Goal: Task Accomplishment & Management: Complete application form

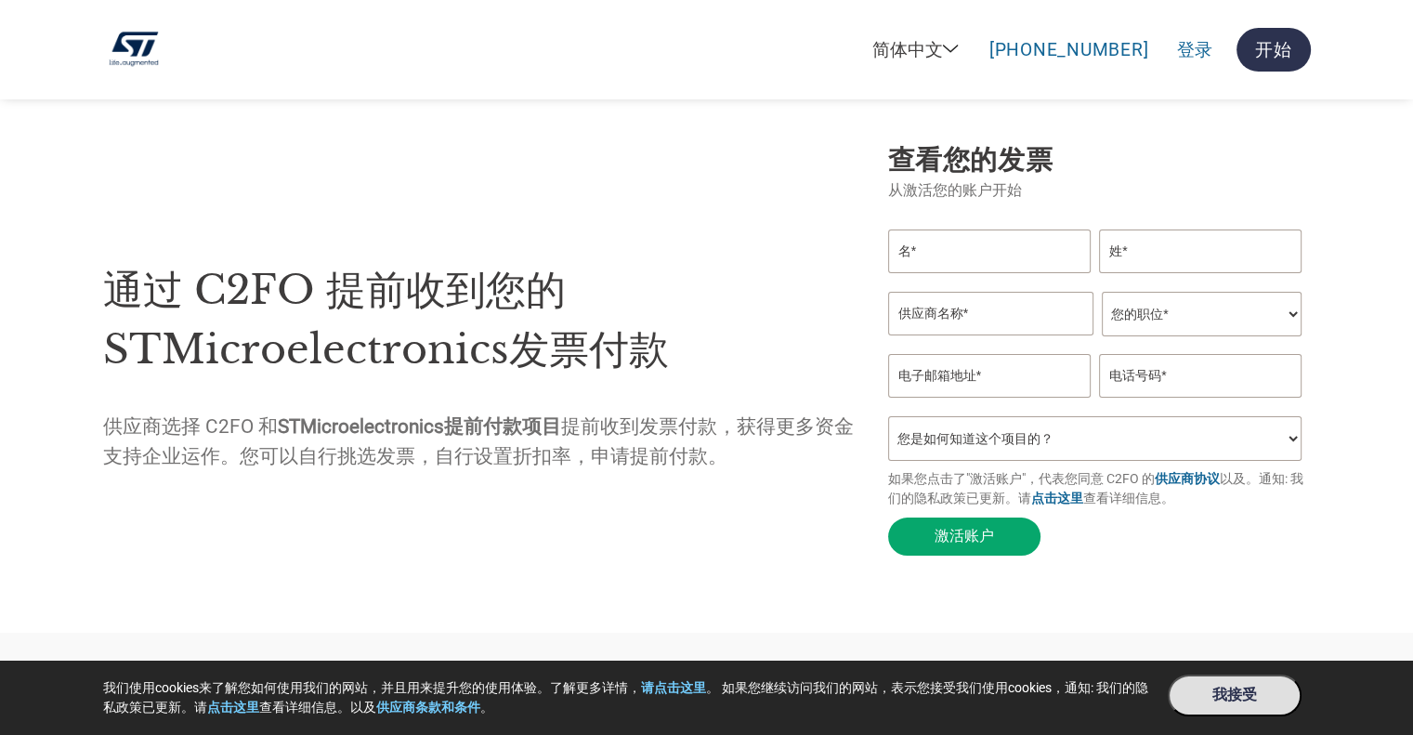
click at [1024, 255] on input "text" at bounding box center [989, 251] width 203 height 44
type input "[PERSON_NAME]"
click at [1225, 218] on div "查看您的发票 从激活您的账户开始 [PERSON_NAME] 您的职位* 首席财务官 会计长 财务长 财务总监 信贷经理 首席执行官 总裁 企业主/创始人 会…" at bounding box center [1099, 353] width 423 height 423
click at [1199, 247] on input "text" at bounding box center [1200, 251] width 203 height 44
type input "[PERSON_NAME]"
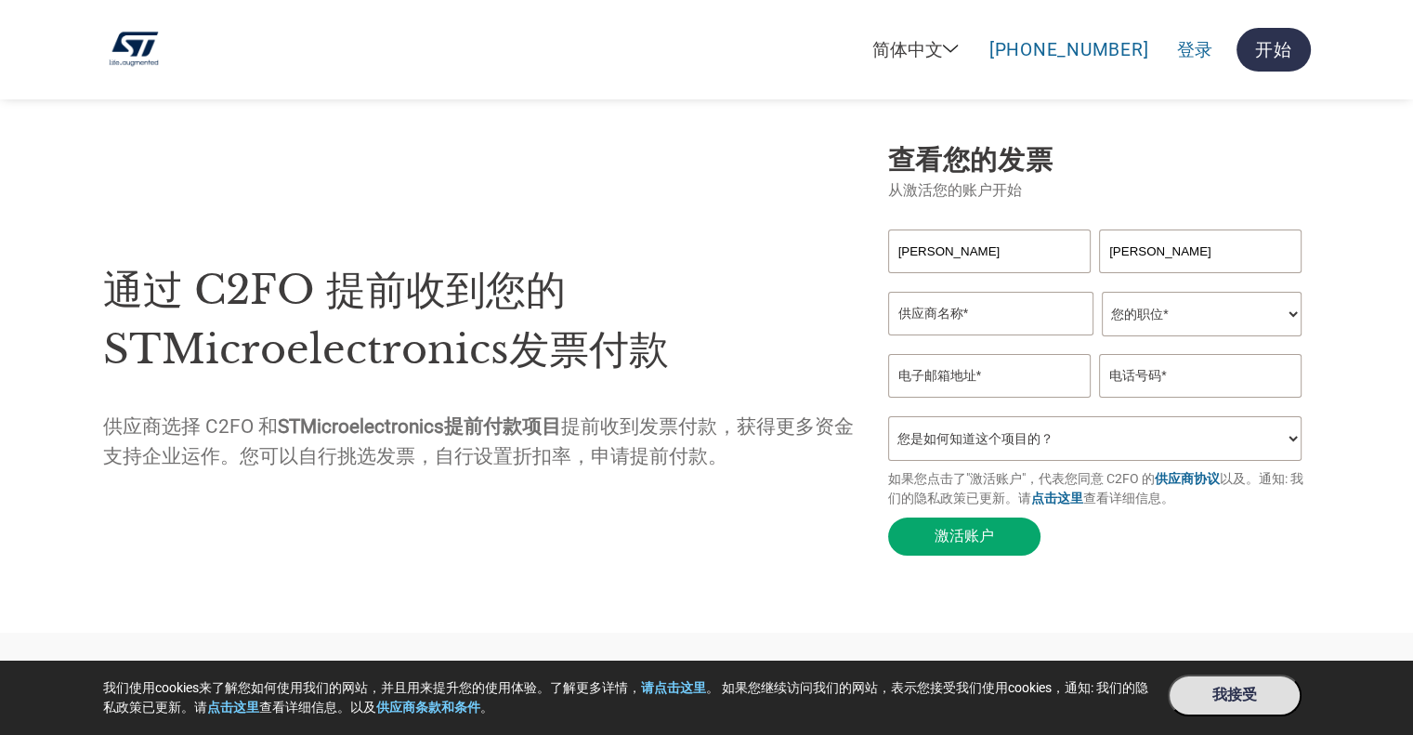
click at [1009, 321] on input "text" at bounding box center [990, 314] width 205 height 44
type input "V"
click at [1126, 440] on select "您是如何知道这个项目的？ 从我的客户处得知 收到了电子邮件 社交媒体 在线搜索 家人/朋友/熟人 在一次活动中 其他" at bounding box center [1095, 438] width 414 height 45
select select "Received a Letter"
click at [888, 416] on select "您是如何知道这个项目的？ 从我的客户处得知 收到了电子邮件 社交媒体 在线搜索 家人/朋友/熟人 在一次活动中 其他" at bounding box center [1095, 438] width 414 height 45
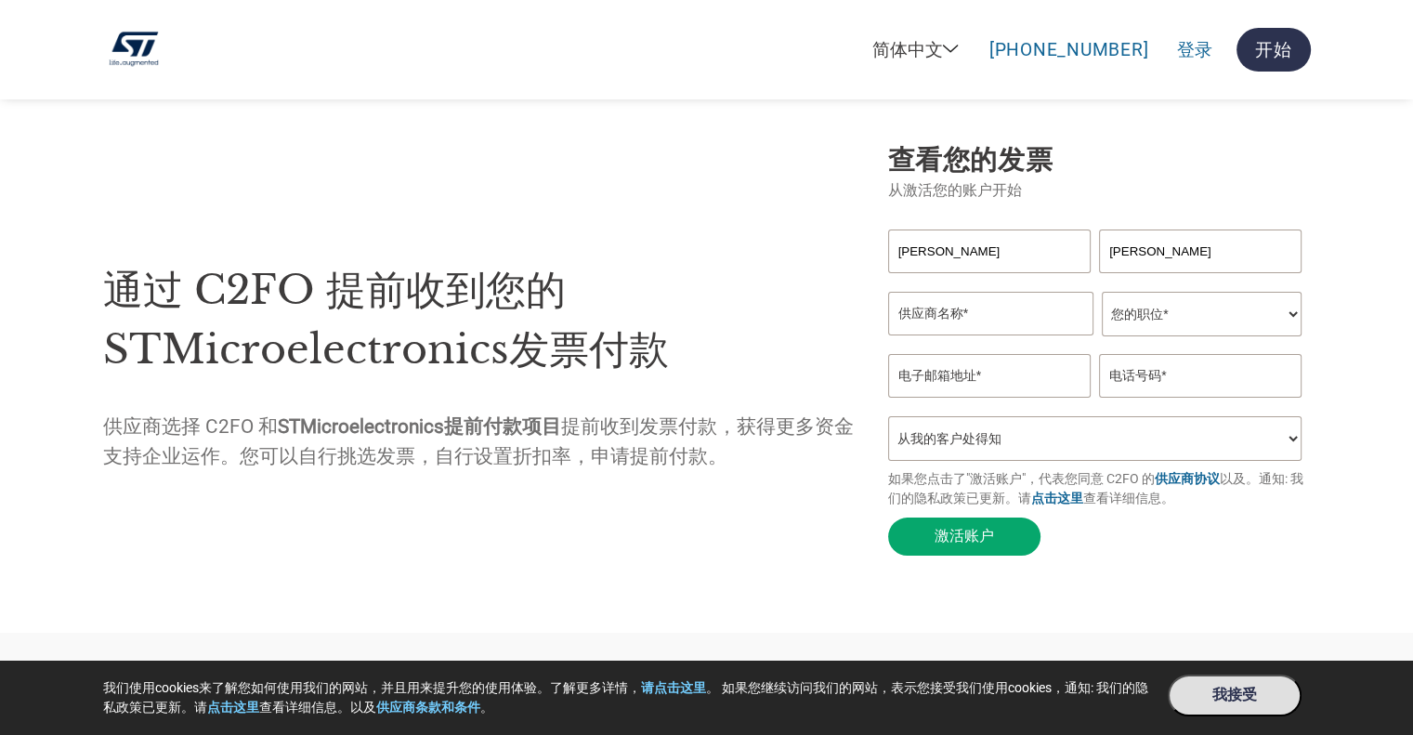
click at [1182, 375] on input "text" at bounding box center [1200, 376] width 203 height 44
click at [1203, 299] on select "您的职位* 首席财务官 会计长 财务长 财务总监 信贷经理 首席执行官 总裁 企业主/创始人 会计人员 簿记人员 应收账款人员 办公室经理 其他" at bounding box center [1202, 314] width 200 height 45
select select "Other"
click at [1102, 292] on select "您的职位* 首席财务官 会计长 财务长 财务总监 信贷经理 首席执行官 总裁 企业主/创始人 会计人员 簿记人员 应收账款人员 办公室经理 其他" at bounding box center [1202, 314] width 200 height 45
click at [1022, 319] on input "text" at bounding box center [990, 314] width 205 height 44
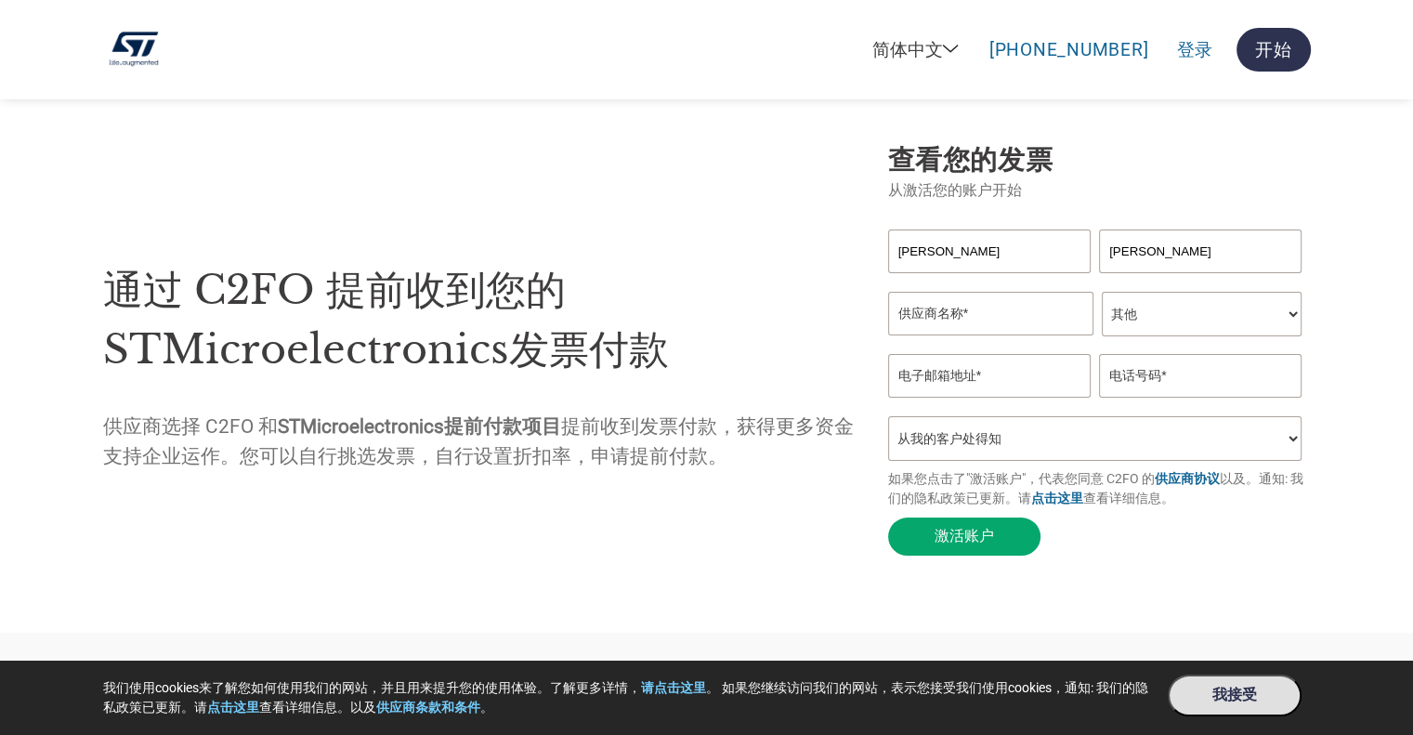
click at [969, 319] on input "text" at bounding box center [990, 314] width 205 height 44
paste input "纬迩拓税务咨询（上海）有限公司"
type input "纬迩拓税务咨询（上海）有限公司"
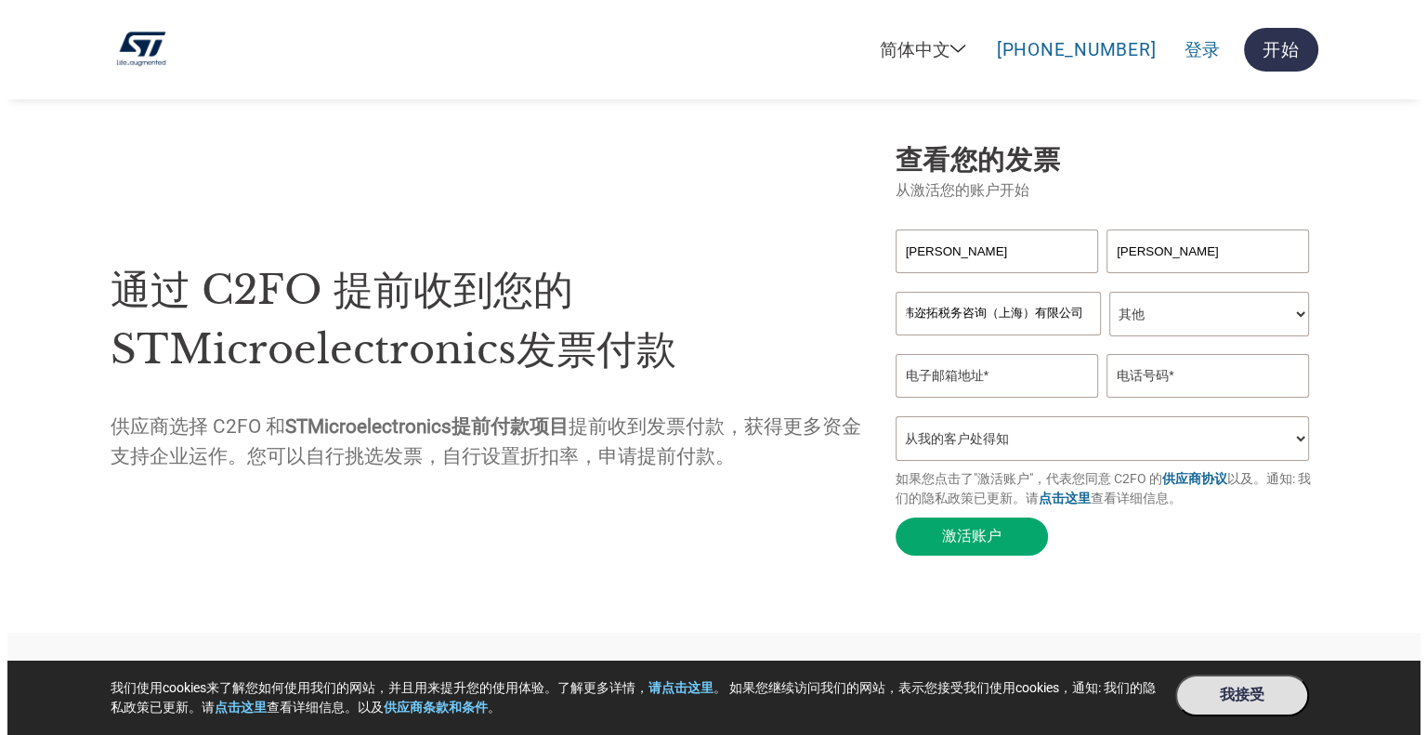
scroll to position [0, 0]
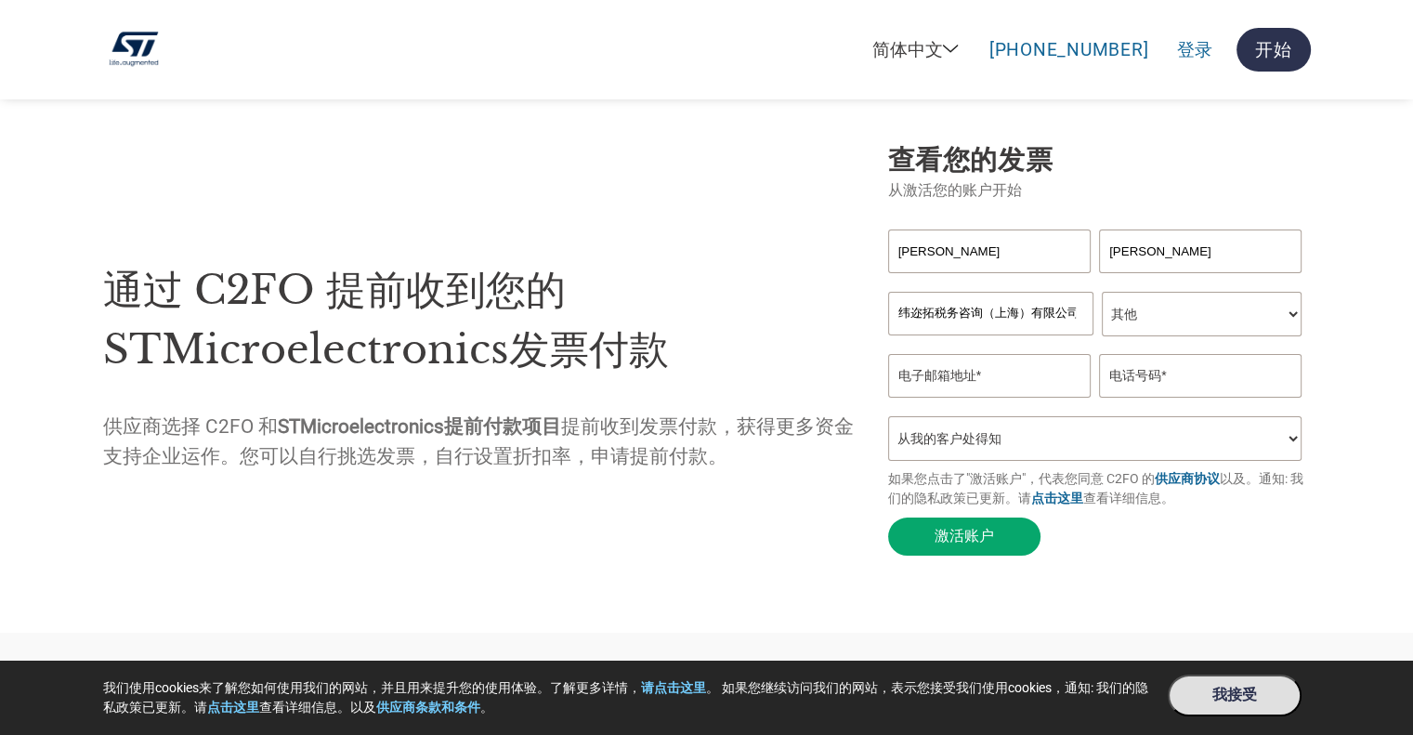
click at [974, 363] on input "email" at bounding box center [989, 376] width 203 height 44
type input "[PERSON_NAME][EMAIL_ADDRESS][PERSON_NAME][DOMAIN_NAME]"
click at [1164, 529] on form "[PERSON_NAME] [PERSON_NAME] 纬迩拓税务咨询（上海）有限公司 您的职位* 首席财务官 会计长 财务长 财务总监 信贷经理 首席执行官…" at bounding box center [1099, 396] width 423 height 335
click at [1015, 532] on button "激活账户" at bounding box center [964, 536] width 152 height 38
click at [1286, 367] on input "text" at bounding box center [1200, 376] width 203 height 44
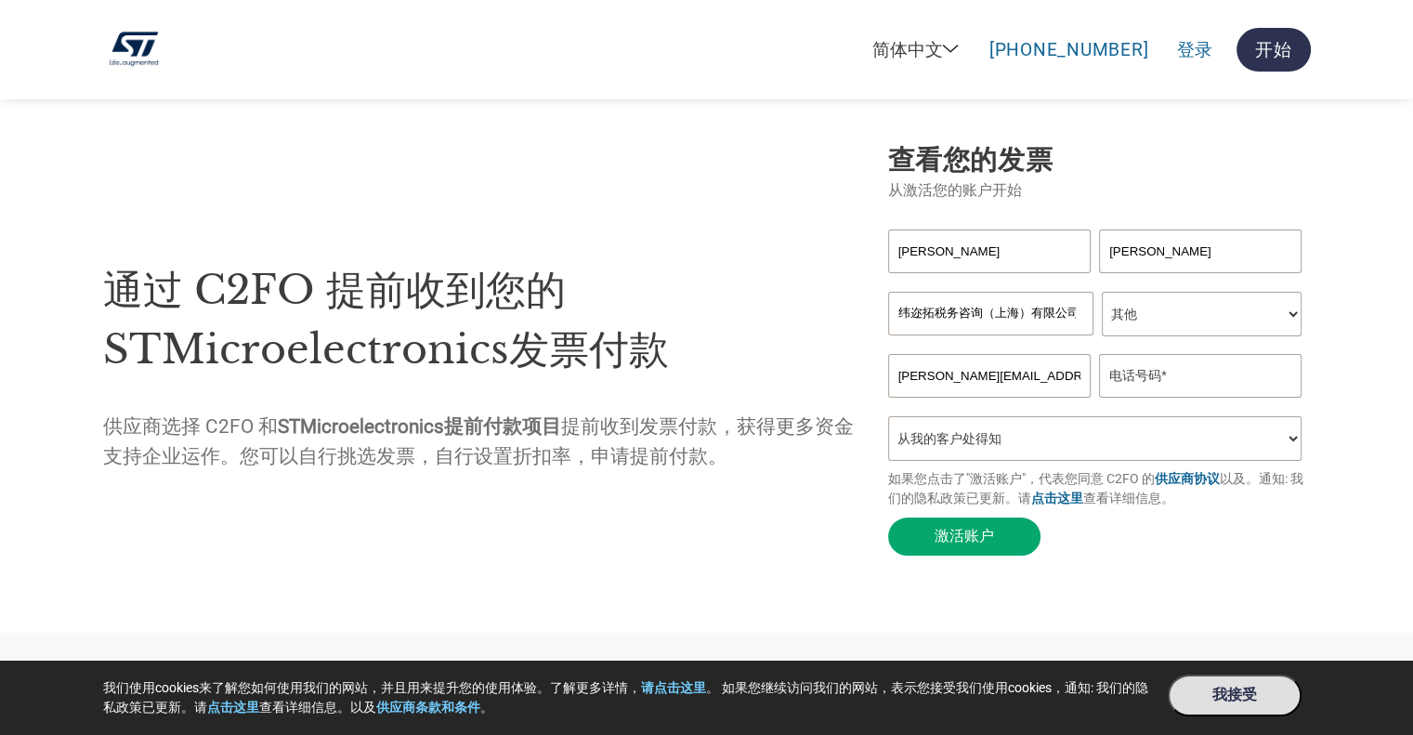
click at [1286, 367] on input "text" at bounding box center [1200, 376] width 203 height 44
type input "13764011276"
drag, startPoint x: 1204, startPoint y: 523, endPoint x: 1076, endPoint y: 534, distance: 128.7
click at [1204, 523] on form "[PERSON_NAME] [PERSON_NAME] 纬迩拓税务咨询（上海）有限公司 您的职位* 首席财务官 会计长 财务长 财务总监 信贷经理 首席执行官…" at bounding box center [1099, 396] width 423 height 335
click at [955, 531] on button "激活账户" at bounding box center [964, 536] width 152 height 38
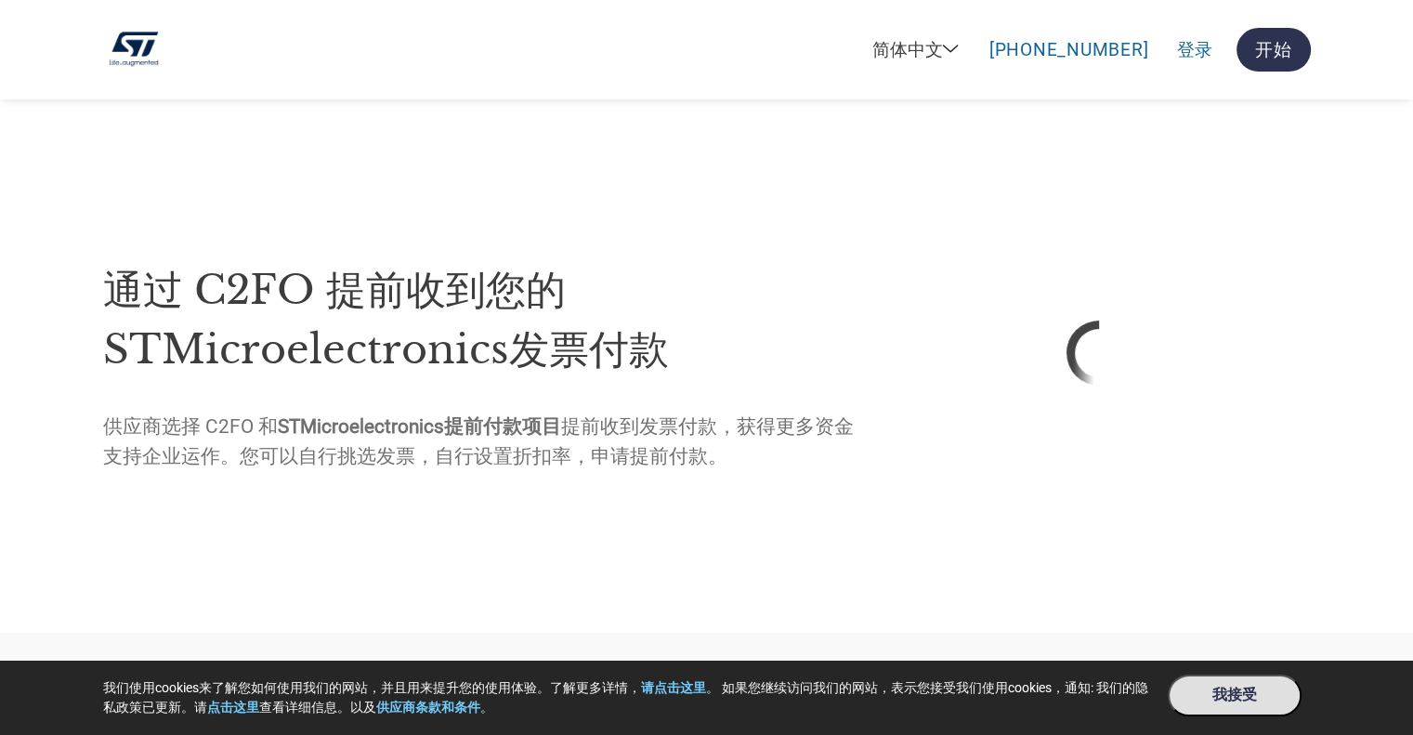
select select "zh-CN"
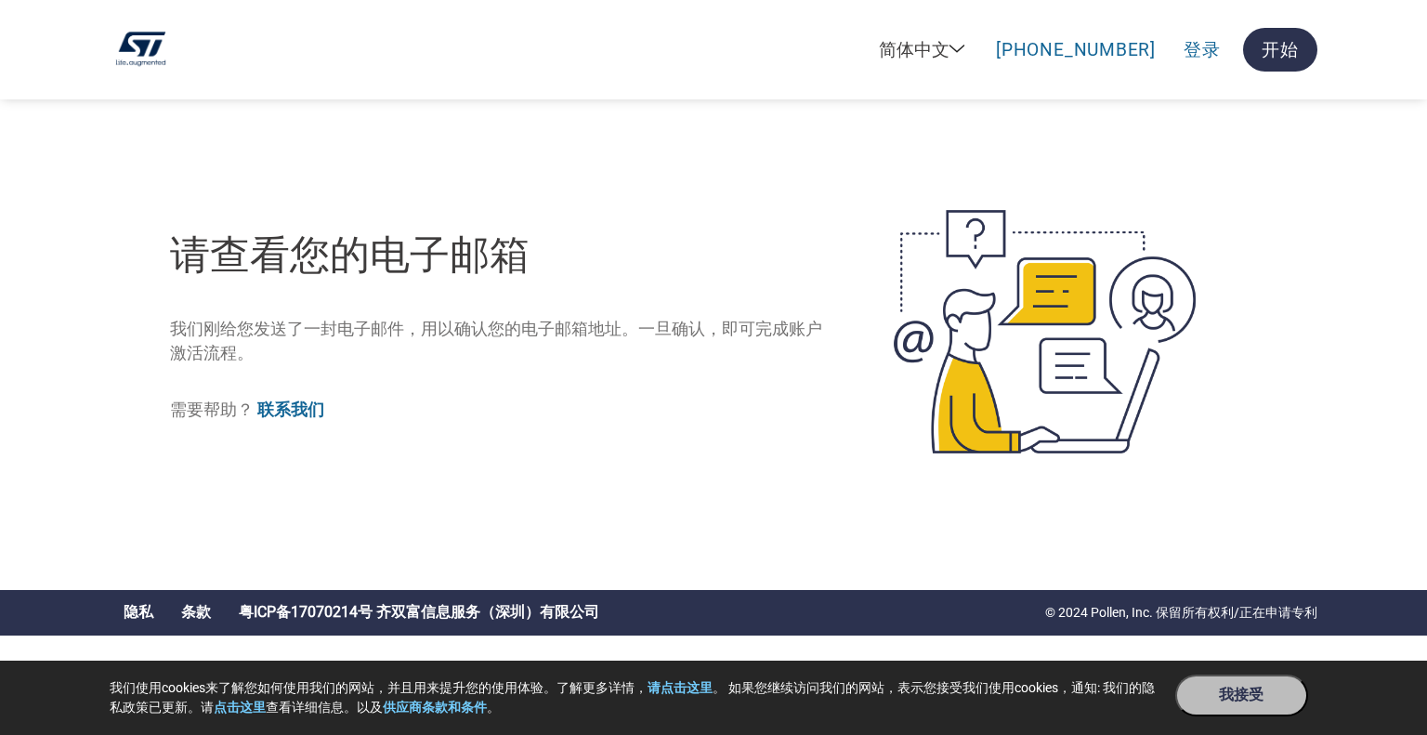
click at [1264, 695] on button "我接受" at bounding box center [1241, 696] width 133 height 42
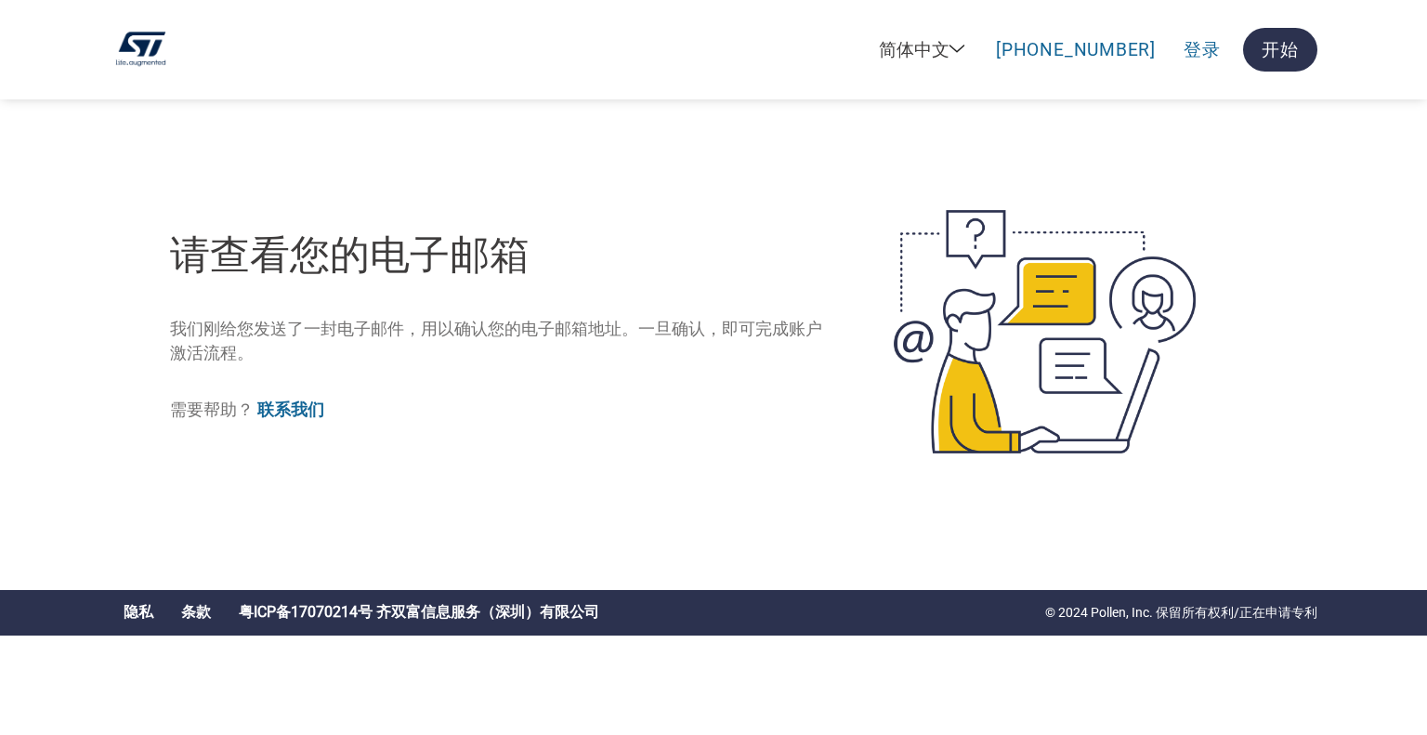
click at [1198, 58] on link "登录" at bounding box center [1202, 50] width 37 height 24
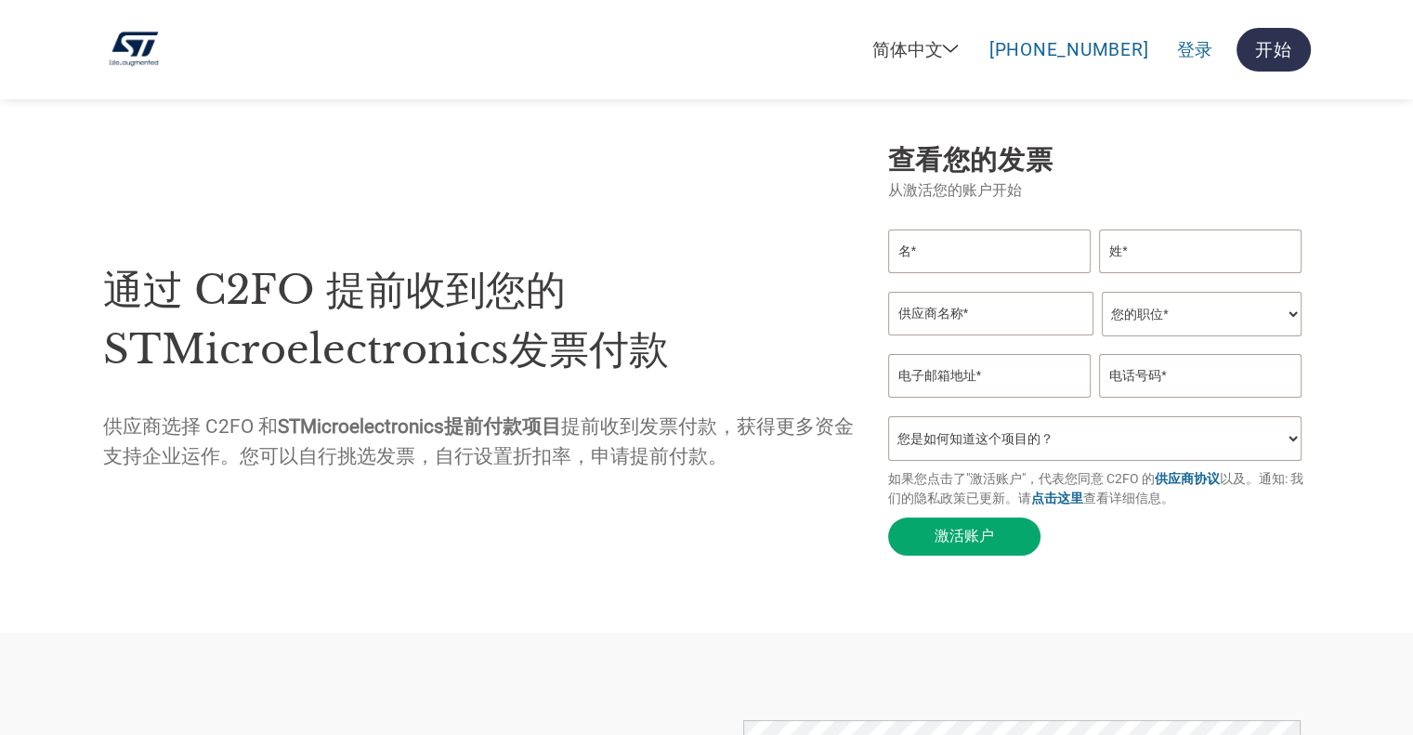
click at [1193, 59] on link "登录" at bounding box center [1194, 50] width 37 height 24
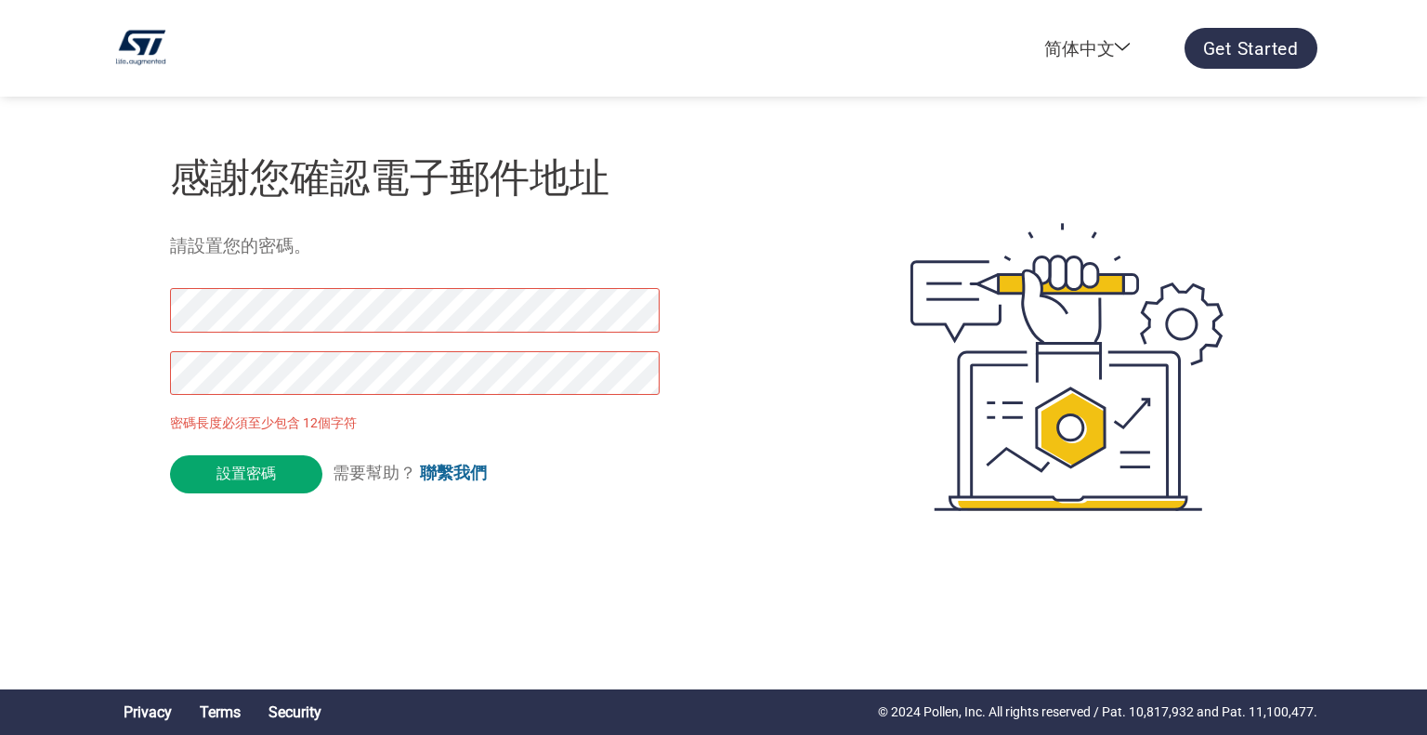
drag, startPoint x: 271, startPoint y: 475, endPoint x: 0, endPoint y: 343, distance: 301.7
click at [0, 343] on div "English (US) English ([GEOGRAPHIC_DATA]) English ([GEOGRAPHIC_DATA]) English (A…" at bounding box center [713, 292] width 1427 height 585
click at [4, 357] on div "English (US) English (UK) English (India) English (AUS) Español Français Deutsc…" at bounding box center [713, 292] width 1427 height 585
click at [226, 479] on input "設置密碼" at bounding box center [246, 474] width 152 height 38
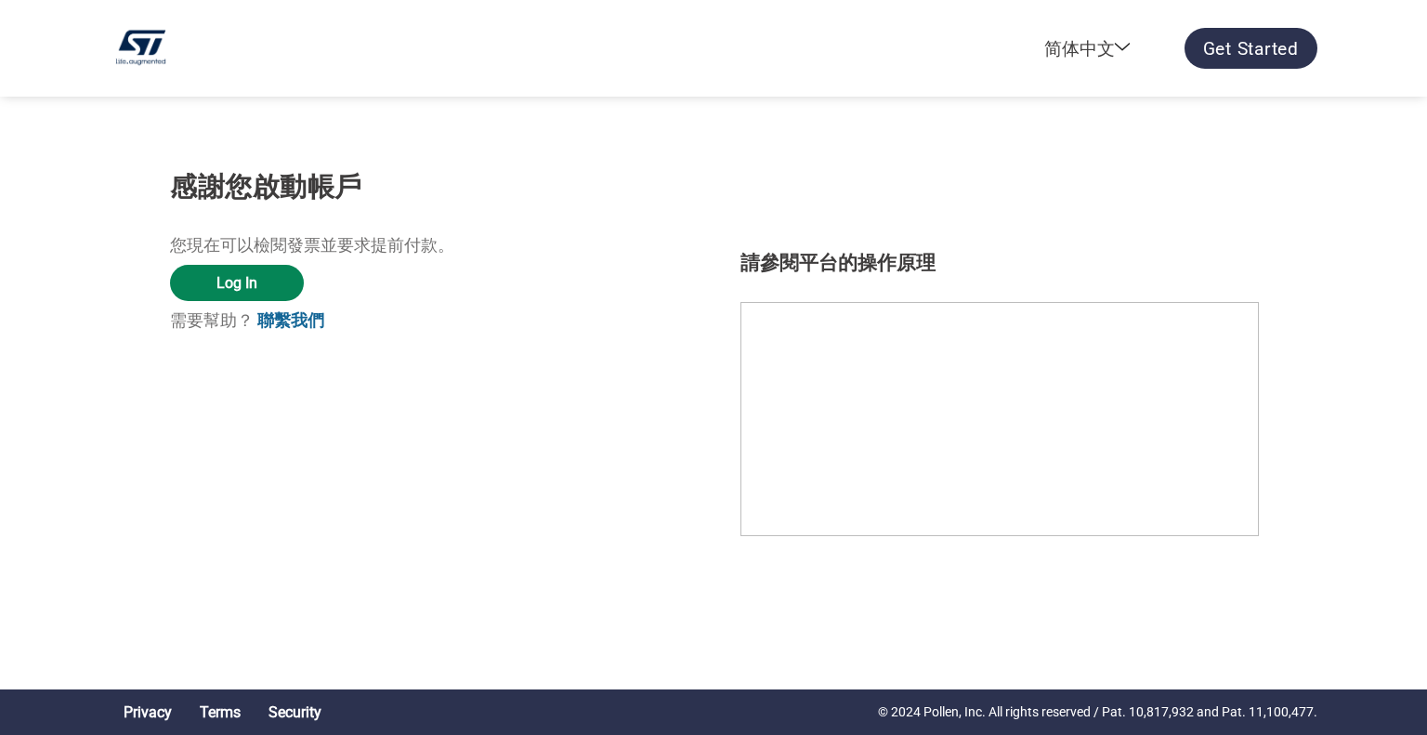
click at [274, 281] on link "Log In" at bounding box center [237, 283] width 134 height 36
